Goal: Task Accomplishment & Management: Use online tool/utility

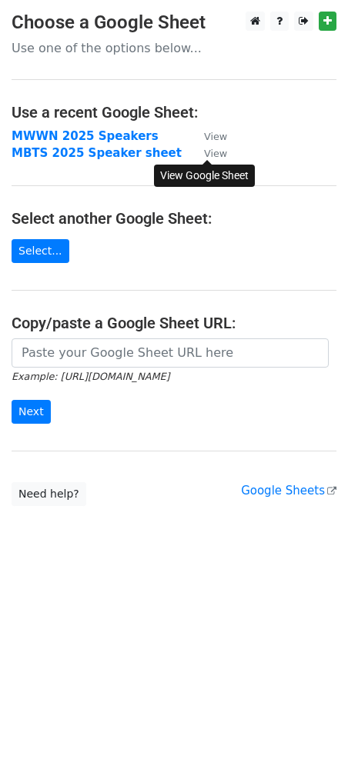
click at [214, 152] on small "View" at bounding box center [215, 154] width 23 height 12
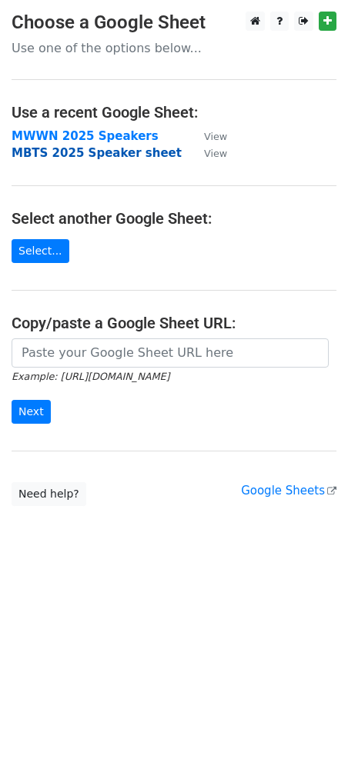
click at [88, 153] on strong "MBTS 2025 Speaker sheet" at bounding box center [97, 153] width 170 height 14
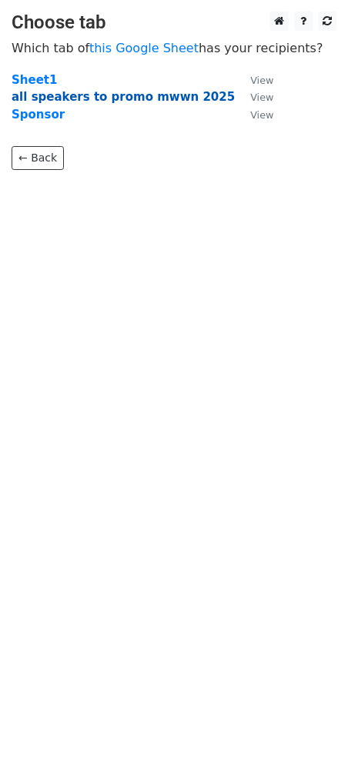
click at [152, 98] on strong "all speakers to promo mwwn 2025" at bounding box center [123, 97] width 223 height 14
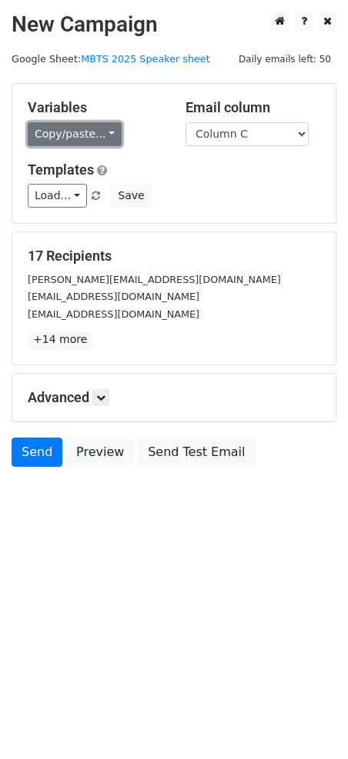
click at [99, 138] on link "Copy/paste..." at bounding box center [75, 134] width 94 height 24
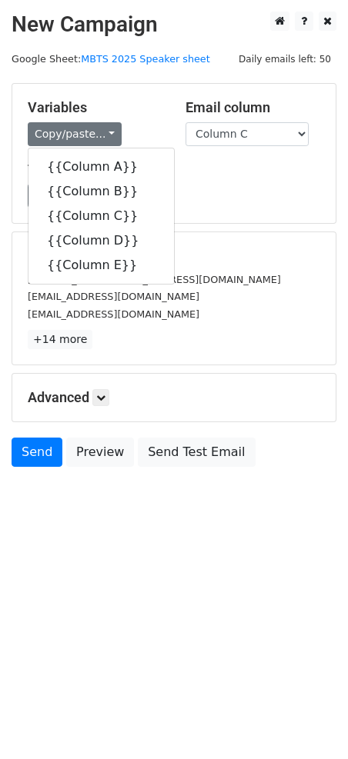
click at [178, 133] on div "Email column Column A Column B Column C Column D Column E" at bounding box center [253, 122] width 158 height 47
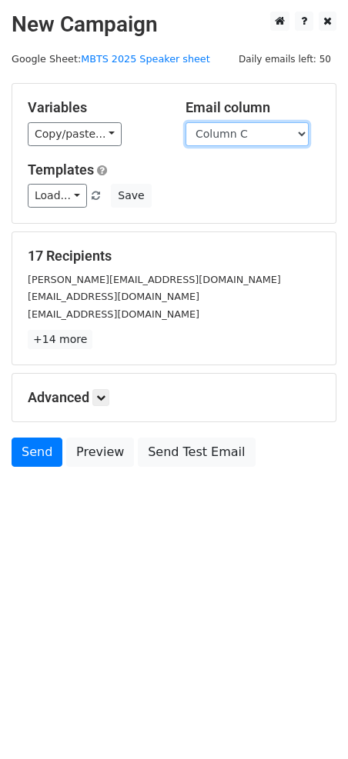
click at [244, 137] on select "Column A Column B Column C Column D Column E" at bounding box center [246, 134] width 123 height 24
click at [185, 122] on select "Column A Column B Column C Column D Column E" at bounding box center [246, 134] width 123 height 24
click at [237, 122] on select "Column A Column B Column C Column D Column E" at bounding box center [246, 134] width 123 height 24
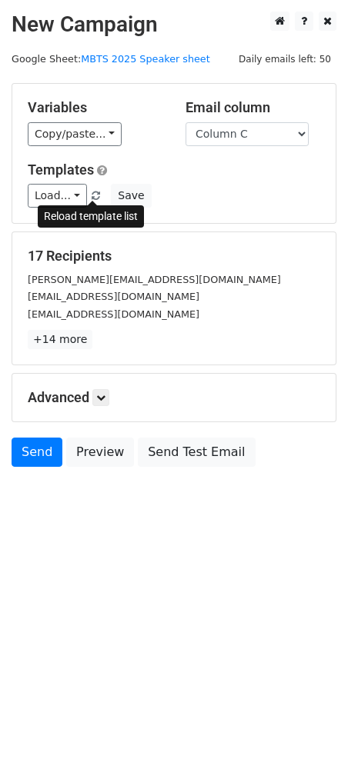
click at [90, 195] on link at bounding box center [96, 196] width 13 height 12
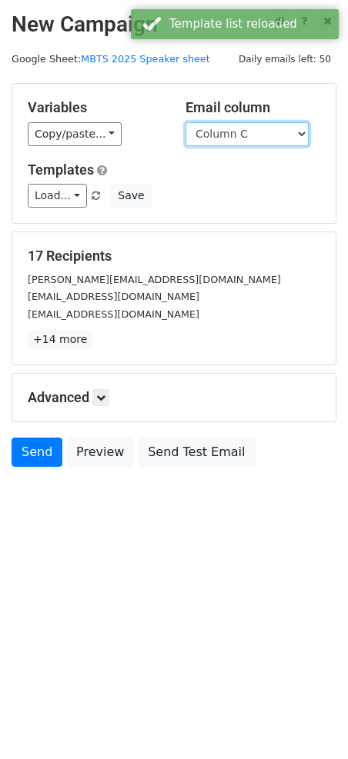
click at [235, 133] on select "Column A Column B Column C Column D Column E" at bounding box center [246, 134] width 123 height 24
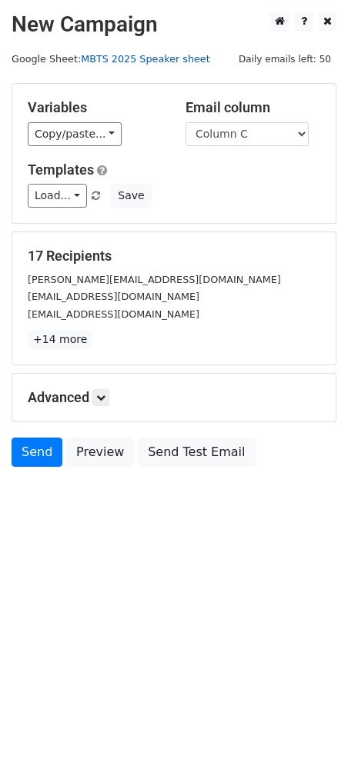
click at [163, 59] on link "MBTS 2025 Speaker sheet" at bounding box center [145, 59] width 129 height 12
click at [278, 133] on select "Column A Column B Column C Column D Column E" at bounding box center [246, 134] width 123 height 24
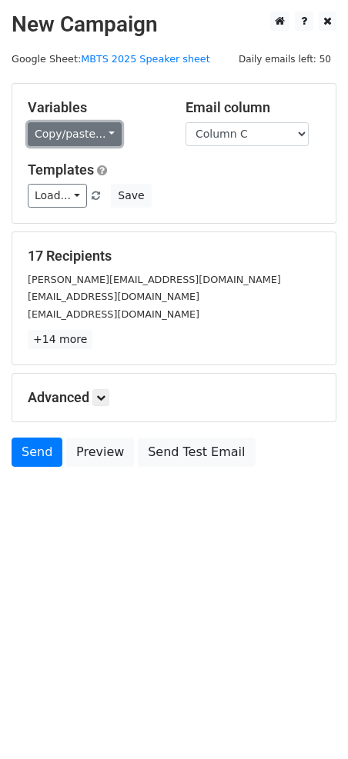
click at [108, 134] on link "Copy/paste..." at bounding box center [75, 134] width 94 height 24
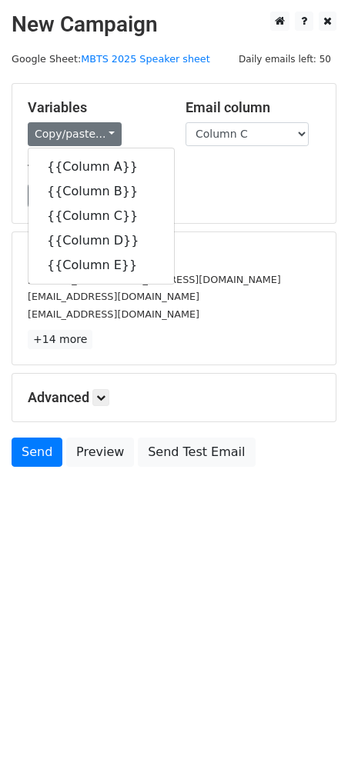
click at [211, 185] on div "Load... No templates saved Save" at bounding box center [173, 196] width 315 height 24
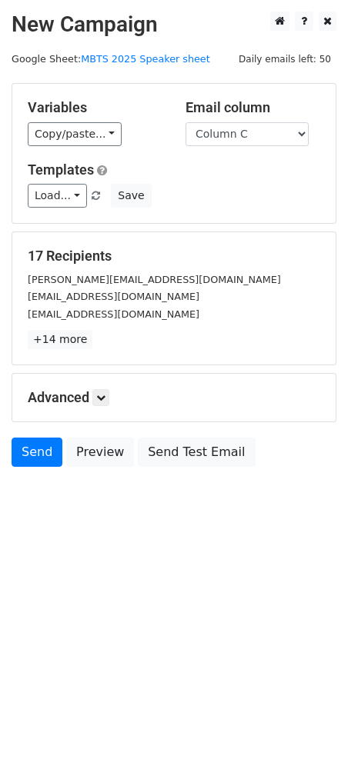
click at [93, 396] on h5 "Advanced" at bounding box center [174, 397] width 292 height 17
click at [102, 396] on icon at bounding box center [100, 397] width 9 height 9
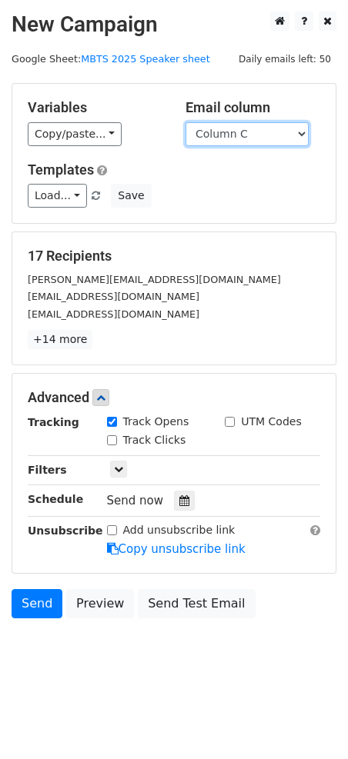
click at [245, 138] on select "Column A Column B Column C Column D Column E" at bounding box center [246, 134] width 123 height 24
click at [246, 128] on select "Column A Column B Column C Column D Column E" at bounding box center [246, 134] width 123 height 24
click at [185, 122] on select "Column A Column B Column C Column D Column E" at bounding box center [246, 134] width 123 height 24
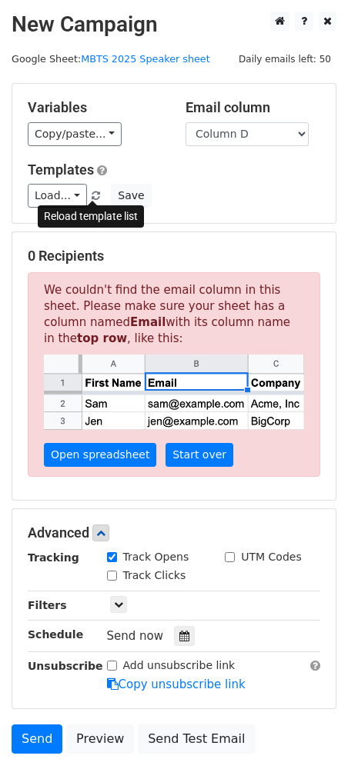
click at [92, 194] on span at bounding box center [96, 196] width 8 height 10
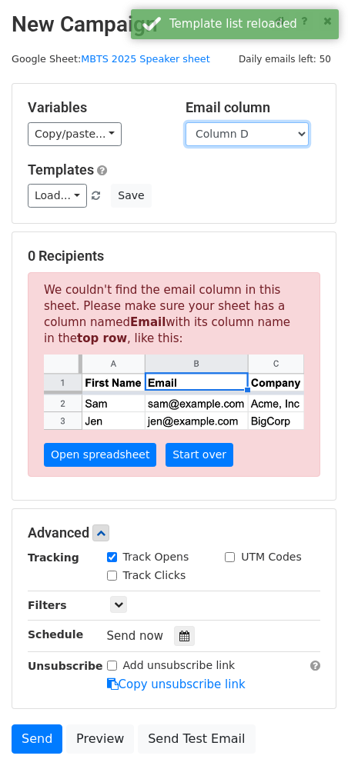
click at [239, 135] on select "Column A Column B Column C Column D Column E" at bounding box center [246, 134] width 123 height 24
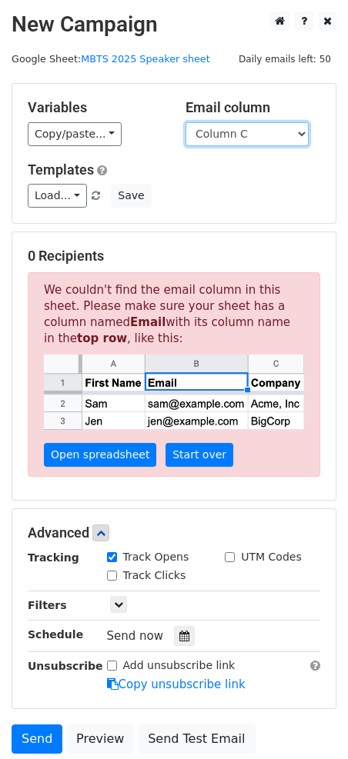
click at [185, 122] on select "Column A Column B Column C Column D Column E" at bounding box center [246, 134] width 123 height 24
click at [242, 135] on select "Column A Column B Column C Column D Column E" at bounding box center [246, 134] width 123 height 24
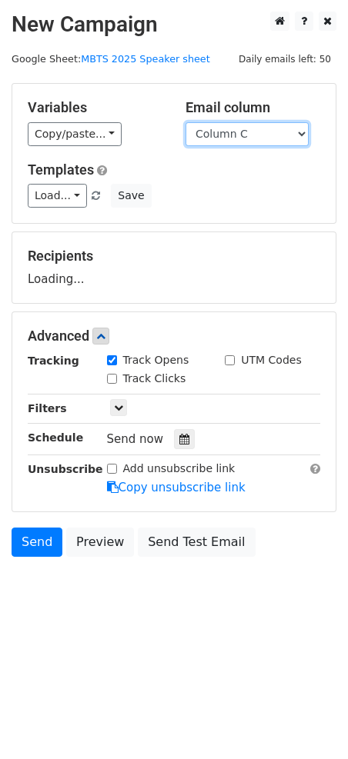
select select "Column D"
click at [185, 122] on select "Column A Column B Column C Column D Column E" at bounding box center [246, 134] width 123 height 24
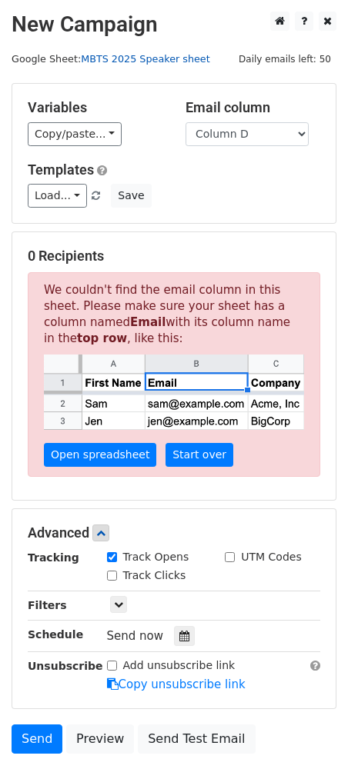
click at [166, 62] on link "MBTS 2025 Speaker sheet" at bounding box center [145, 59] width 129 height 12
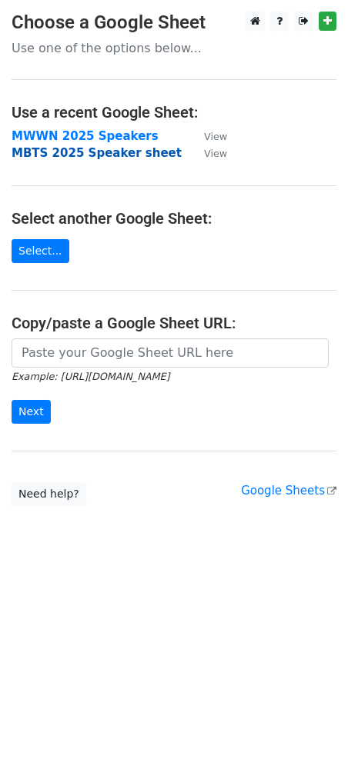
click at [137, 157] on strong "MBTS 2025 Speaker sheet" at bounding box center [97, 153] width 170 height 14
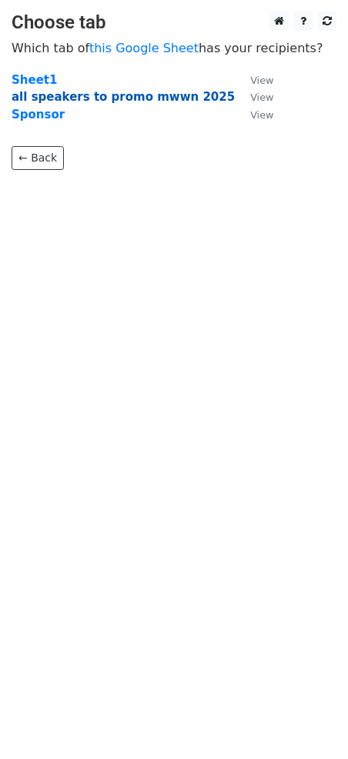
click at [144, 96] on strong "all speakers to promo mwwn 2025" at bounding box center [123, 97] width 223 height 14
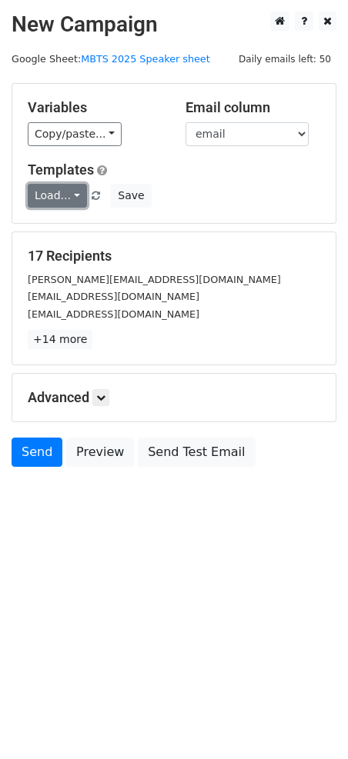
click at [72, 199] on link "Load..." at bounding box center [57, 196] width 59 height 24
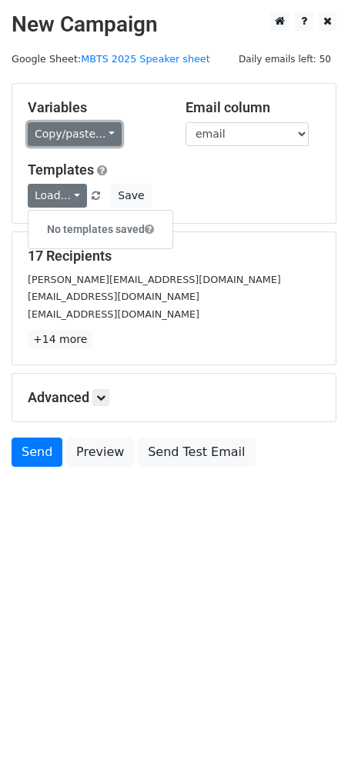
click at [101, 134] on link "Copy/paste..." at bounding box center [75, 134] width 94 height 24
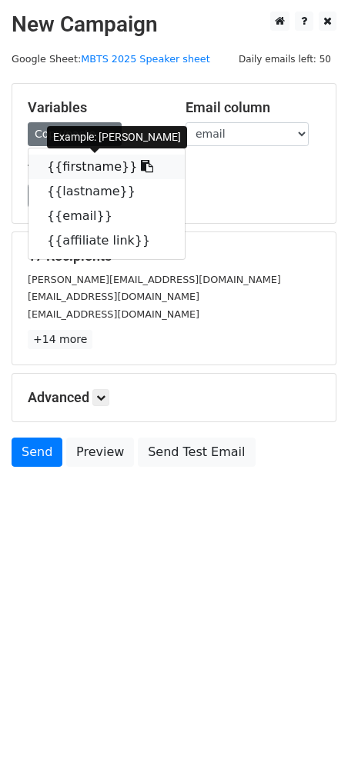
click at [105, 165] on link "{{firstname}}" at bounding box center [106, 167] width 156 height 25
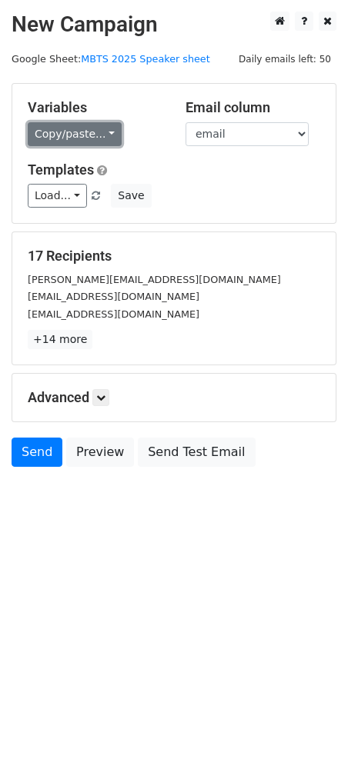
click at [102, 145] on link "Copy/paste..." at bounding box center [75, 134] width 94 height 24
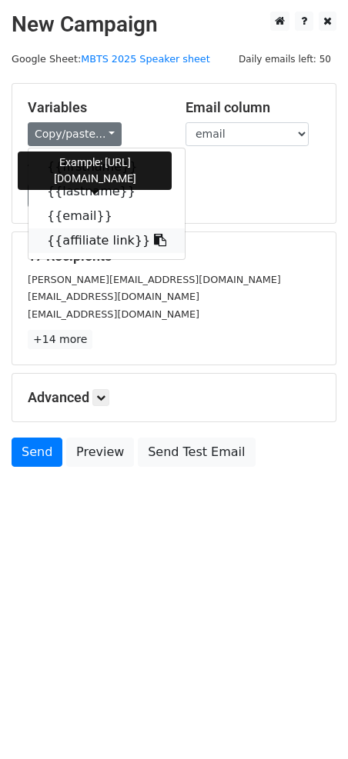
click at [102, 242] on link "{{affiliate link}}" at bounding box center [106, 240] width 156 height 25
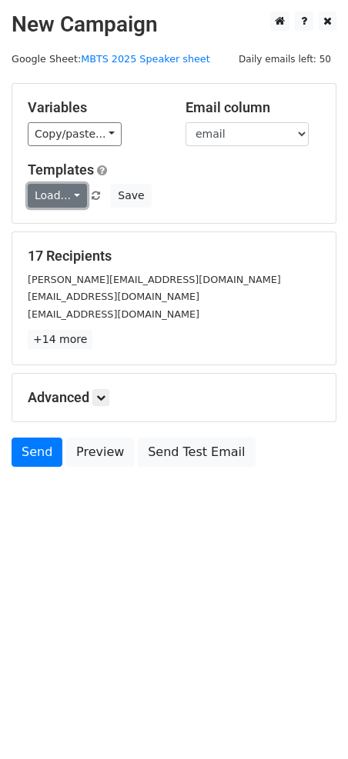
click at [78, 191] on link "Load..." at bounding box center [57, 196] width 59 height 24
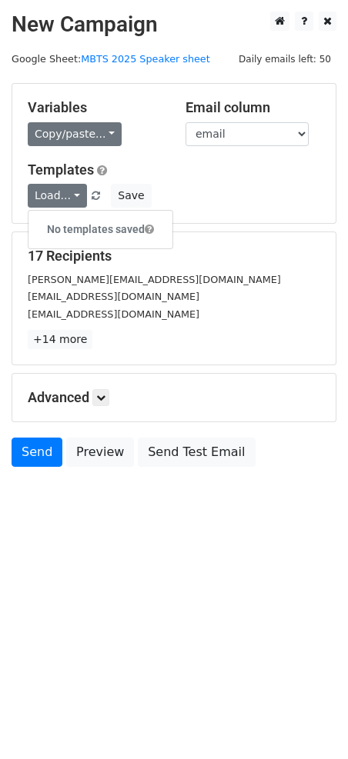
drag, startPoint x: 105, startPoint y: 119, endPoint x: 102, endPoint y: 132, distance: 13.3
click at [105, 120] on div "Variables Copy/paste... {{firstname}} {{lastname}} {{email}} {{affiliate link}}" at bounding box center [95, 122] width 158 height 47
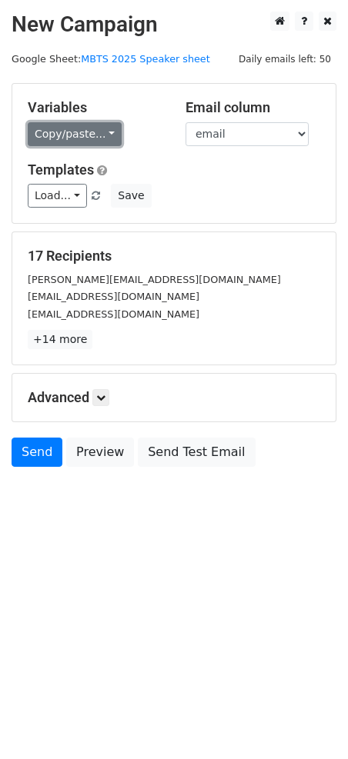
click at [102, 136] on link "Copy/paste..." at bounding box center [75, 134] width 94 height 24
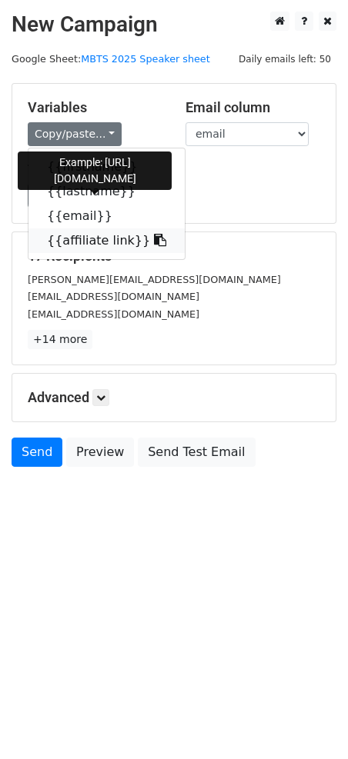
click at [95, 239] on link "{{affiliate link}}" at bounding box center [106, 240] width 156 height 25
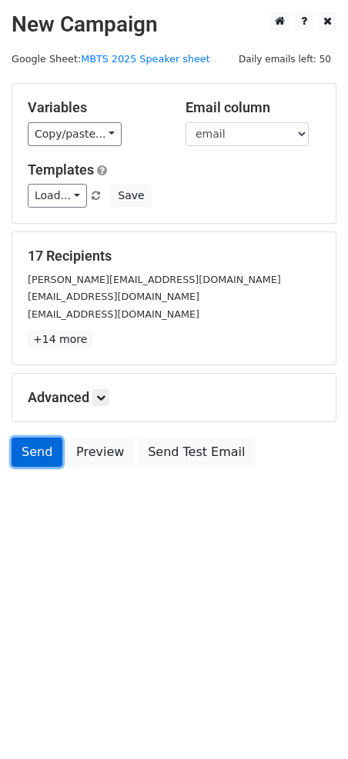
click at [38, 456] on link "Send" at bounding box center [37, 452] width 51 height 29
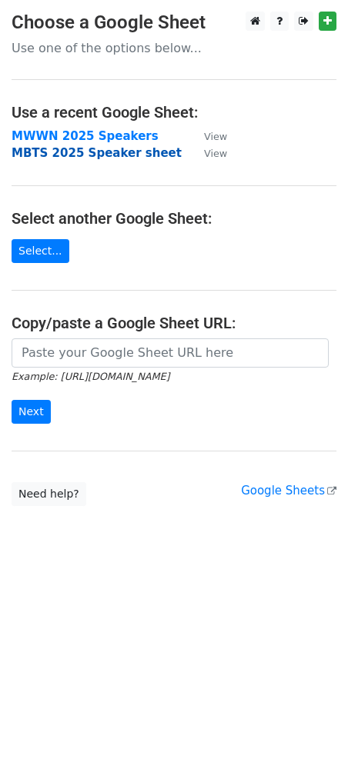
click at [123, 156] on strong "MBTS 2025 Speaker sheet" at bounding box center [97, 153] width 170 height 14
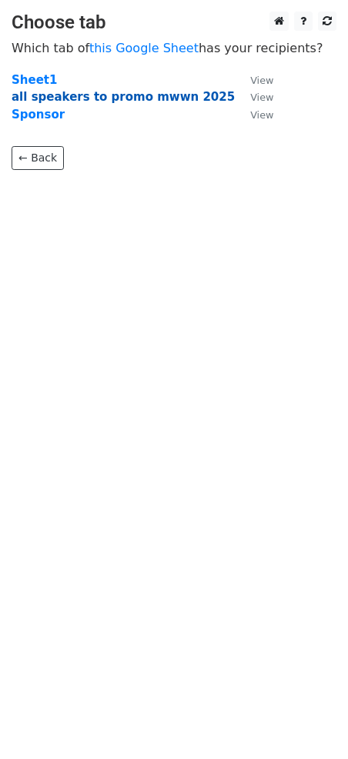
click at [159, 95] on strong "all speakers to promo mwwn 2025" at bounding box center [123, 97] width 223 height 14
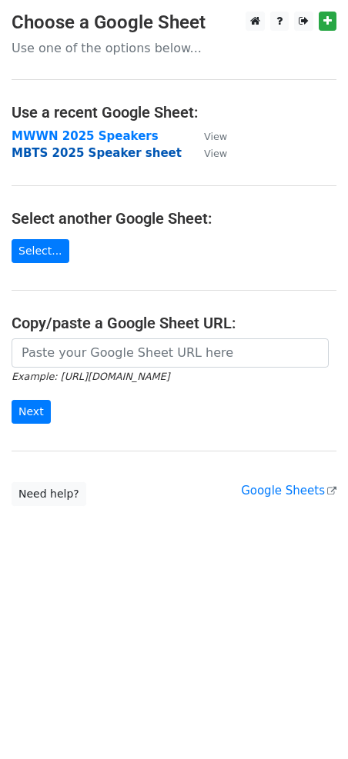
click at [150, 156] on strong "MBTS 2025 Speaker sheet" at bounding box center [97, 153] width 170 height 14
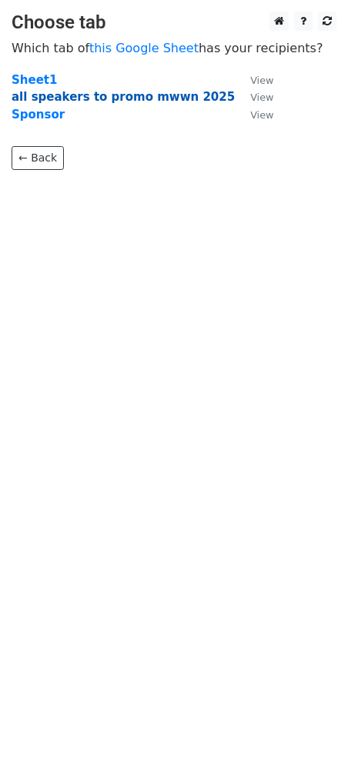
click at [157, 101] on strong "all speakers to promo mwwn 2025" at bounding box center [123, 97] width 223 height 14
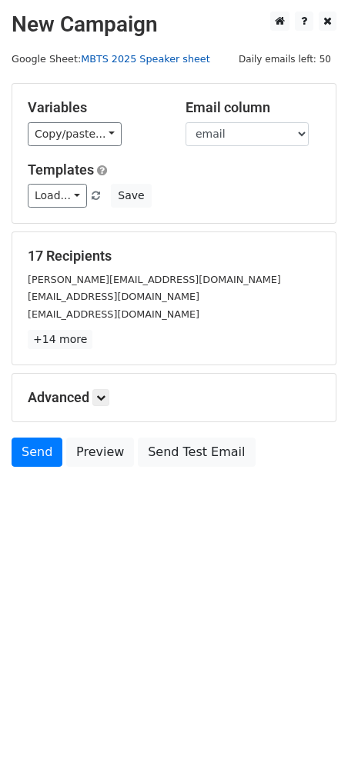
click at [125, 61] on link "MBTS 2025 Speaker sheet" at bounding box center [145, 59] width 129 height 12
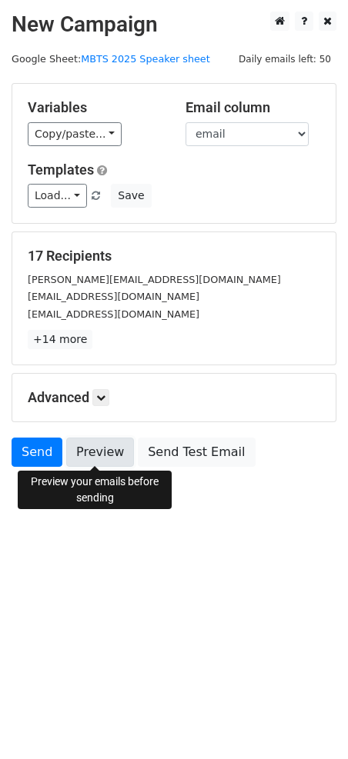
click at [109, 457] on link "Preview" at bounding box center [100, 452] width 68 height 29
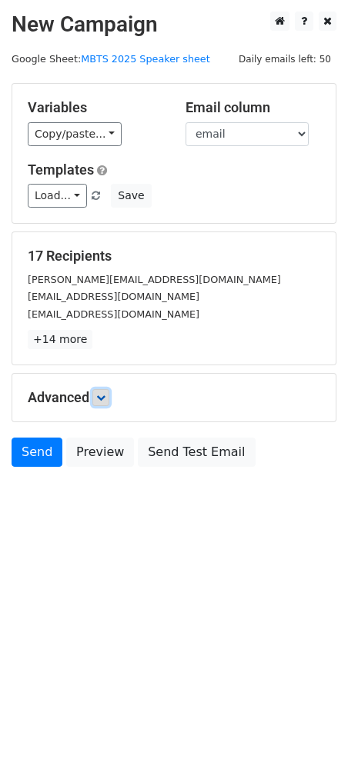
click at [104, 399] on icon at bounding box center [100, 397] width 9 height 9
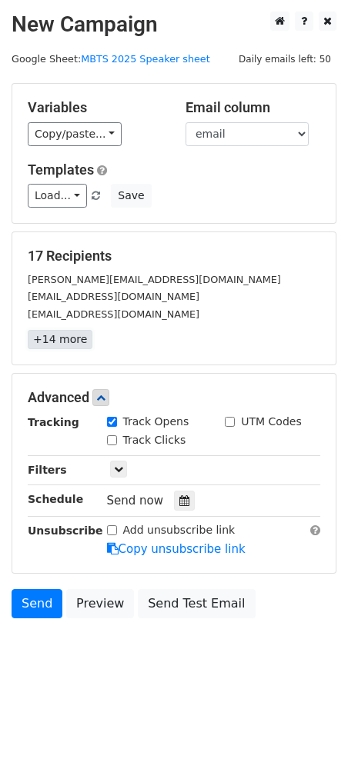
click at [55, 345] on link "+14 more" at bounding box center [60, 339] width 65 height 19
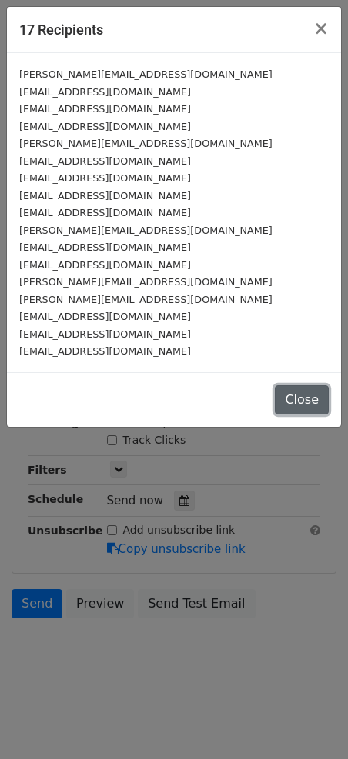
click at [297, 398] on button "Close" at bounding box center [302, 399] width 54 height 29
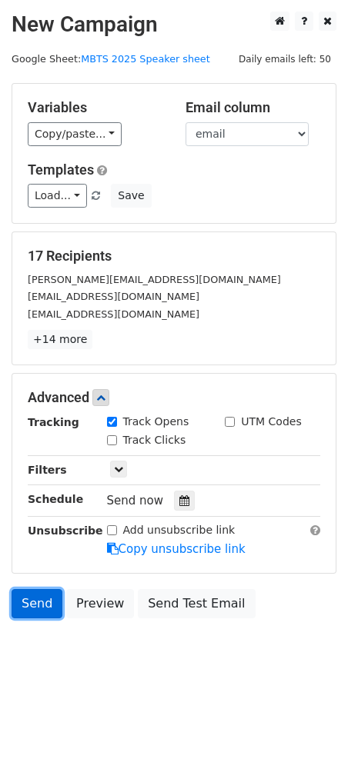
click at [31, 603] on link "Send" at bounding box center [37, 603] width 51 height 29
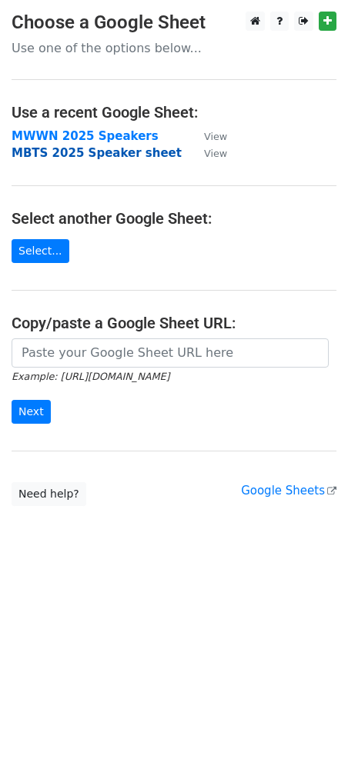
click at [152, 155] on strong "MBTS 2025 Speaker sheet" at bounding box center [97, 153] width 170 height 14
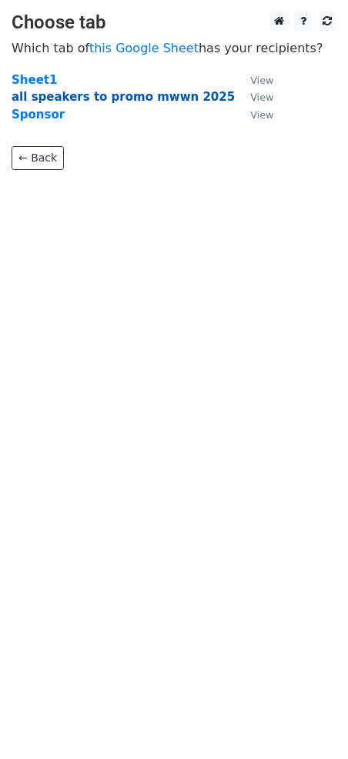
click at [154, 98] on strong "all speakers to promo mwwn 2025" at bounding box center [123, 97] width 223 height 14
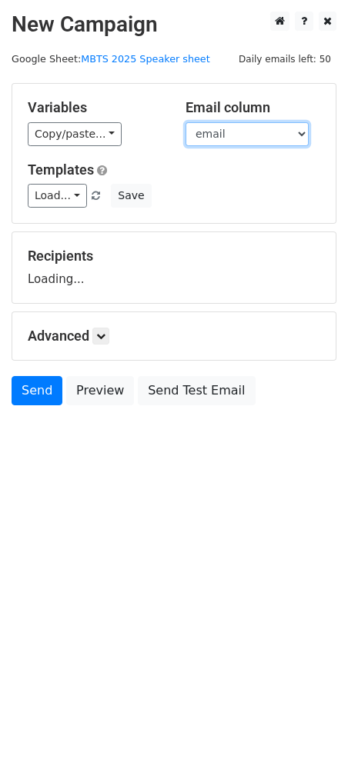
click at [227, 133] on select "firstname lastname email affiliate link" at bounding box center [246, 134] width 123 height 24
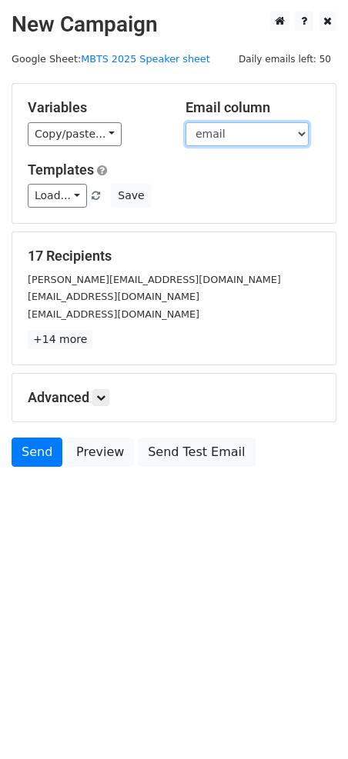
click at [185, 122] on select "firstname lastname email affiliate link" at bounding box center [246, 134] width 123 height 24
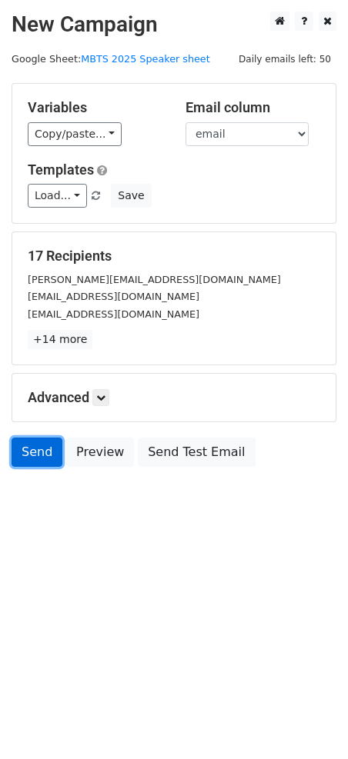
click at [35, 450] on link "Send" at bounding box center [37, 452] width 51 height 29
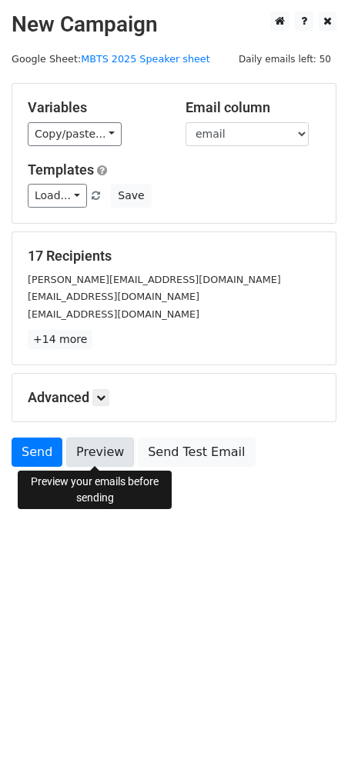
click at [98, 451] on link "Preview" at bounding box center [100, 452] width 68 height 29
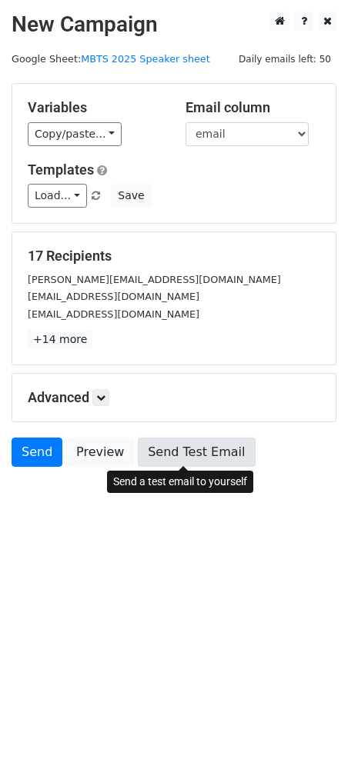
click at [189, 452] on link "Send Test Email" at bounding box center [196, 452] width 117 height 29
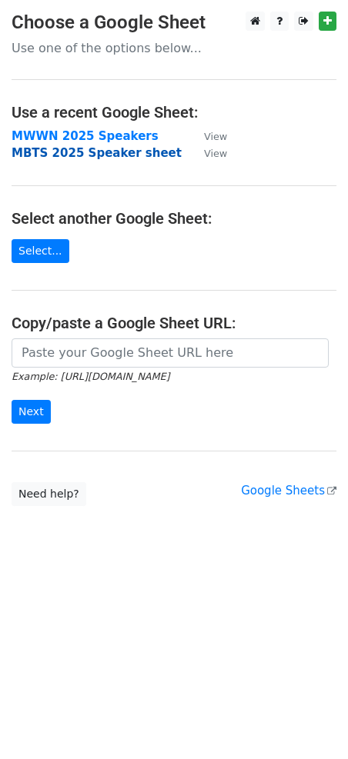
click at [123, 155] on strong "MBTS 2025 Speaker sheet" at bounding box center [97, 153] width 170 height 14
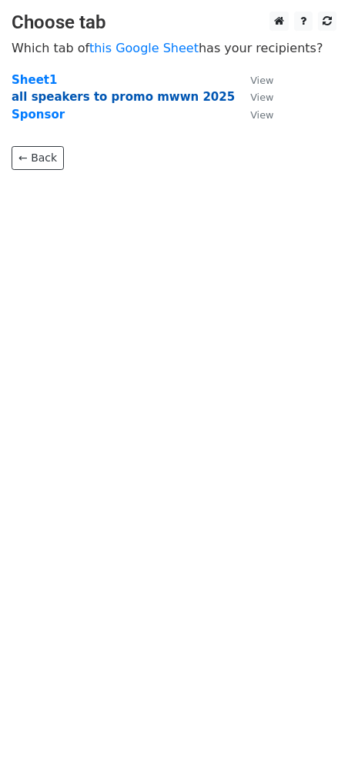
click at [151, 92] on strong "all speakers to promo mwwn 2025" at bounding box center [123, 97] width 223 height 14
